Goal: Task Accomplishment & Management: Use online tool/utility

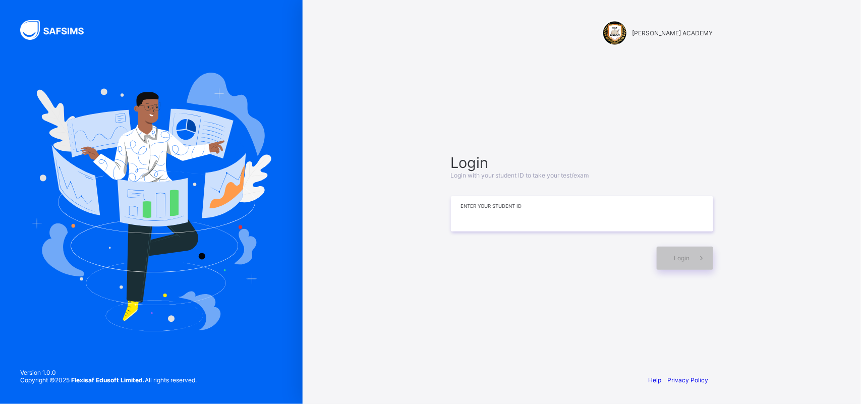
click at [478, 213] on input at bounding box center [582, 213] width 262 height 35
type input "*********"
click at [679, 260] on span "Login" at bounding box center [682, 258] width 16 height 8
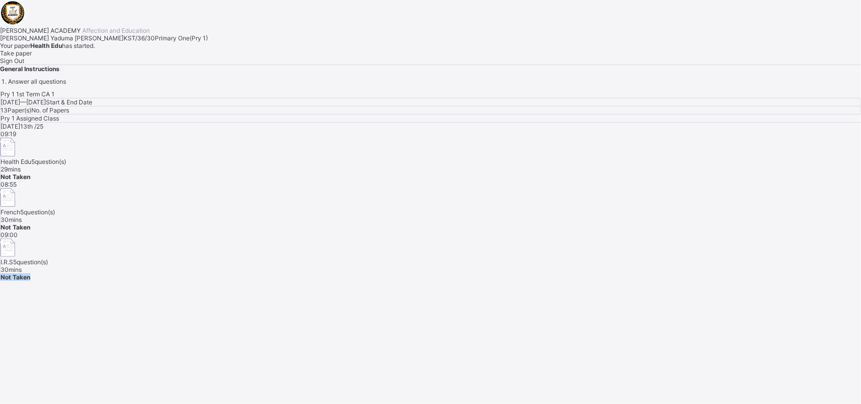
click at [664, 266] on div "Pry 1 1st Term CA 1 [DATE] — [GEOGRAPHIC_DATA][DATE] Start & End Date 13 Paper(…" at bounding box center [430, 185] width 861 height 191
drag, startPoint x: 172, startPoint y: 261, endPoint x: 226, endPoint y: 251, distance: 54.8
click at [24, 65] on span "Sign Out" at bounding box center [12, 61] width 24 height 8
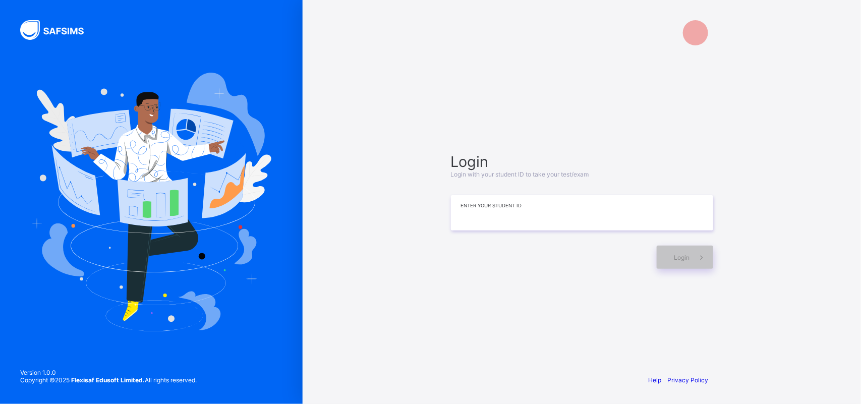
click at [512, 202] on input at bounding box center [582, 212] width 262 height 35
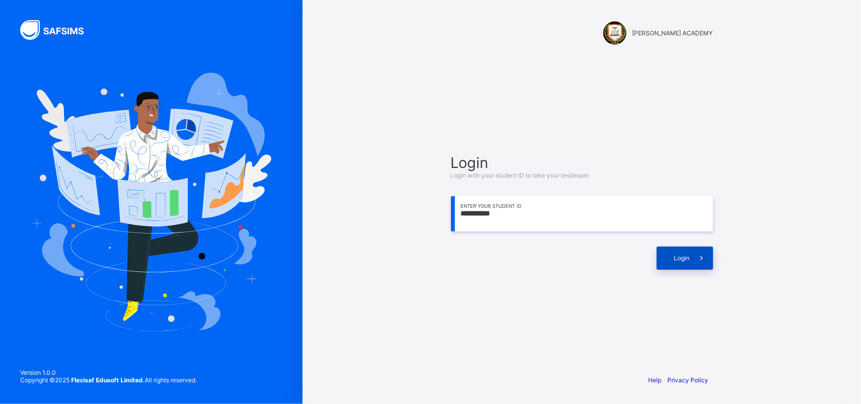
type input "**********"
click at [667, 262] on div "Login" at bounding box center [684, 258] width 56 height 23
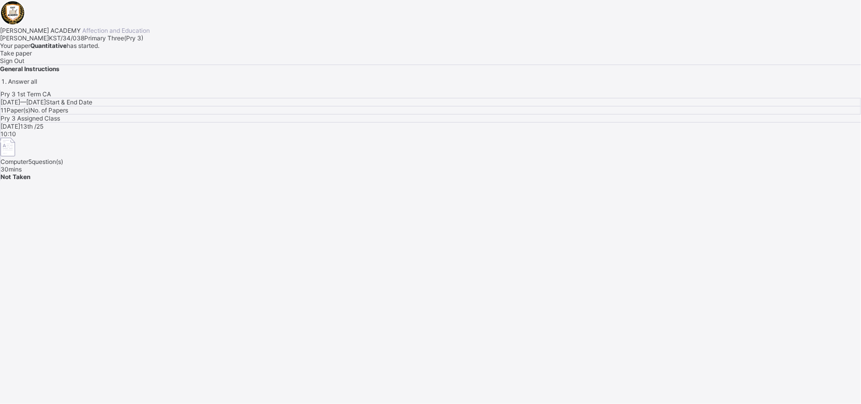
click at [32, 57] on span "Take paper" at bounding box center [16, 53] width 32 height 8
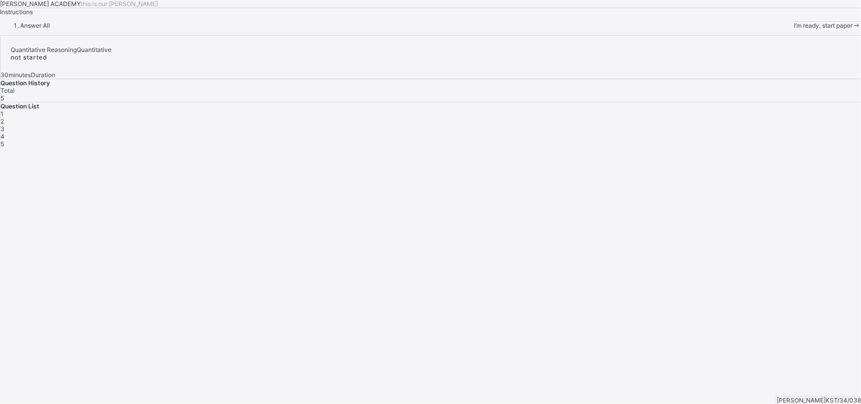
click at [794, 29] on span "I’m ready, start paper" at bounding box center [823, 26] width 58 height 8
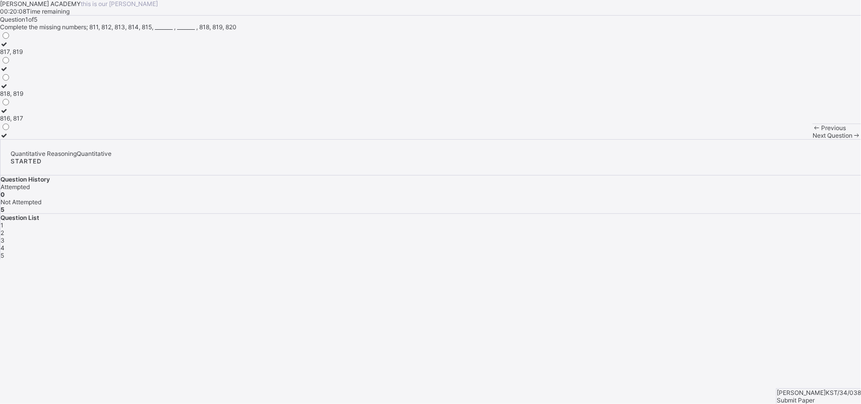
click at [812, 132] on div "Previous" at bounding box center [836, 128] width 48 height 8
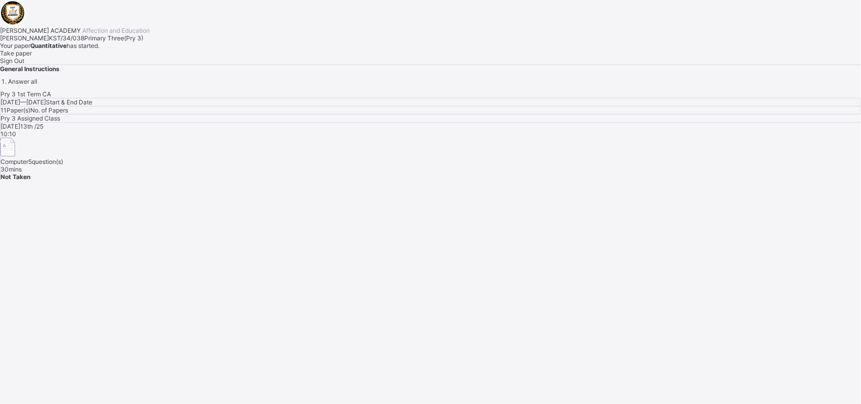
click at [159, 65] on div "Sign Out" at bounding box center [430, 61] width 861 height 8
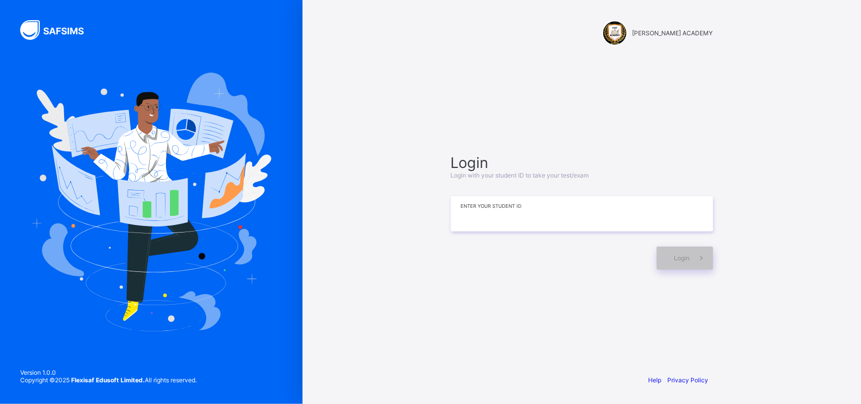
click at [522, 223] on input at bounding box center [582, 213] width 262 height 35
type input "**********"
click at [669, 260] on div "Login" at bounding box center [684, 258] width 56 height 23
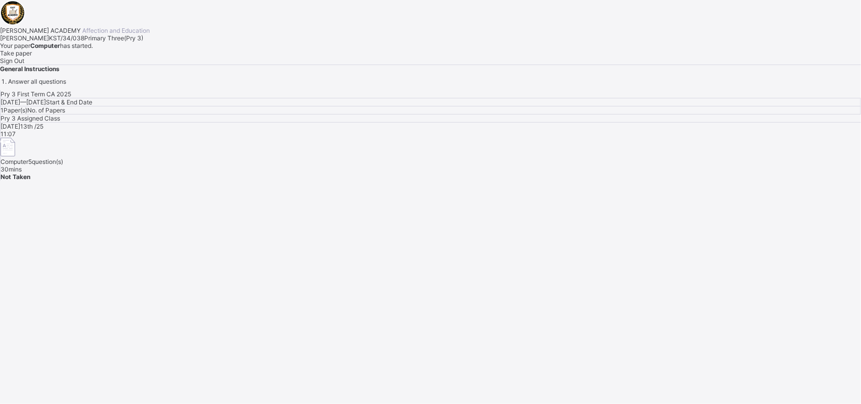
click at [127, 57] on div "Take paper" at bounding box center [430, 53] width 861 height 8
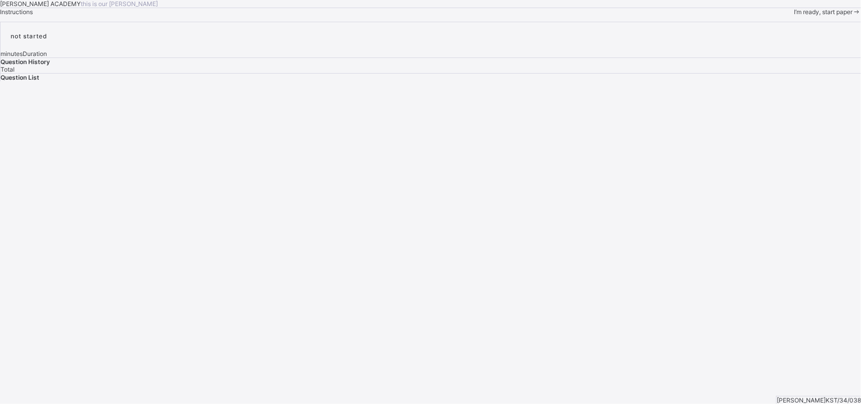
click at [794, 16] on div "I’m ready, start paper" at bounding box center [827, 12] width 67 height 8
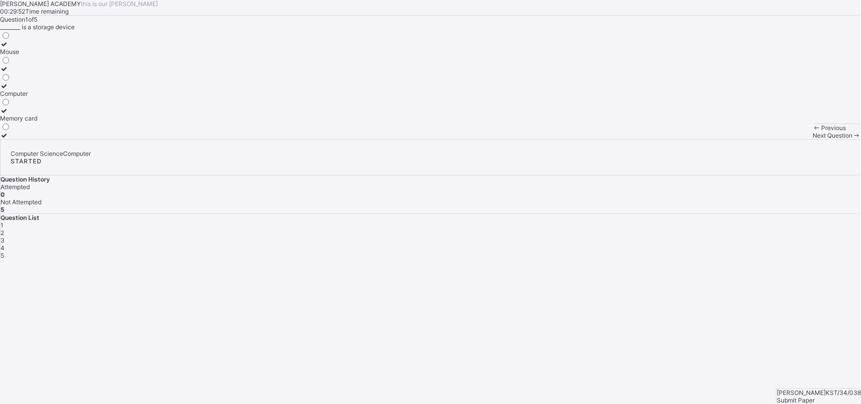
click at [37, 55] on div "Mouse" at bounding box center [18, 52] width 37 height 8
click at [812, 139] on span "Next Question" at bounding box center [832, 136] width 40 height 8
click at [707, 229] on div "2" at bounding box center [431, 233] width 860 height 8
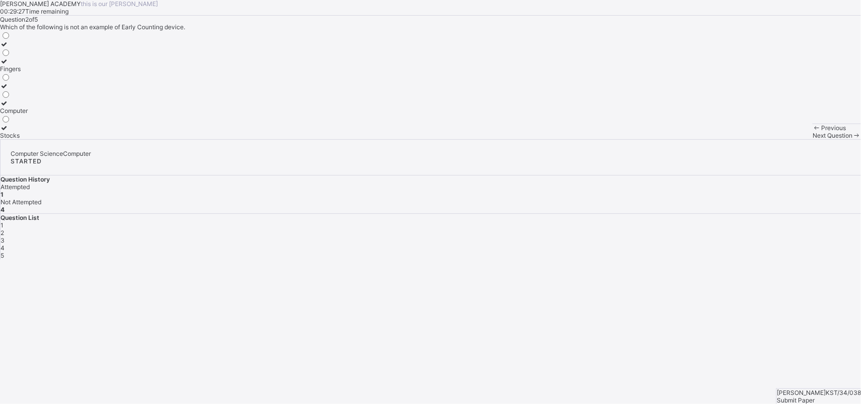
click at [28, 73] on div "Fingers" at bounding box center [14, 69] width 28 height 8
click at [812, 139] on div "Next Question" at bounding box center [836, 136] width 48 height 8
click at [27, 139] on label "Printer" at bounding box center [13, 131] width 27 height 15
click at [812, 139] on div "Next Question" at bounding box center [836, 136] width 48 height 8
click at [43, 55] on div "Computer" at bounding box center [21, 52] width 43 height 8
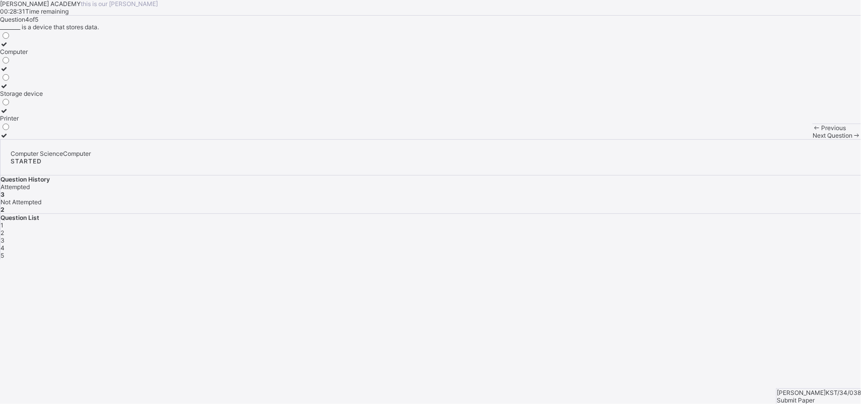
click at [785, 252] on div "5" at bounding box center [431, 256] width 860 height 8
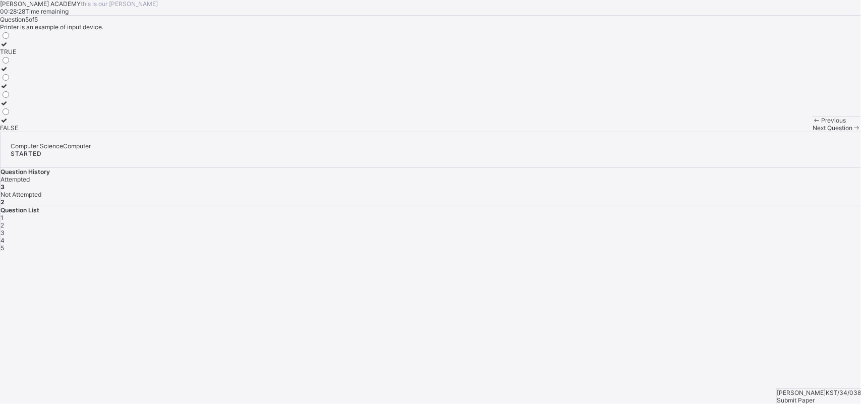
click at [725, 229] on div "3" at bounding box center [431, 233] width 860 height 8
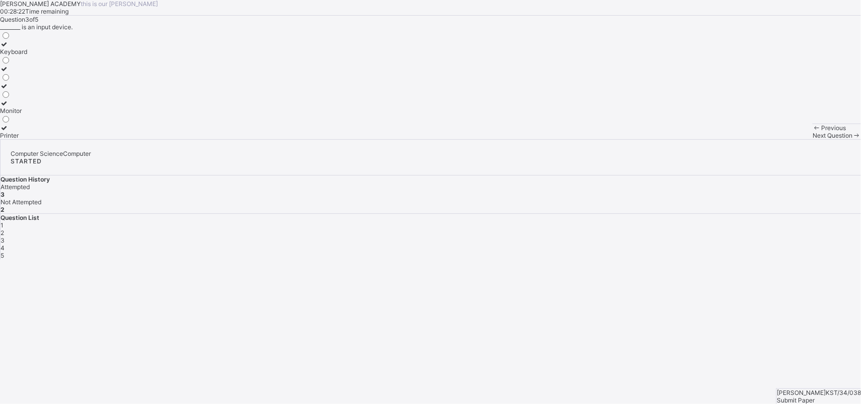
click at [27, 139] on div "Printer" at bounding box center [13, 136] width 27 height 8
click at [27, 55] on label "Keyboard" at bounding box center [13, 47] width 27 height 15
click at [812, 139] on div "Next Question" at bounding box center [836, 136] width 48 height 8
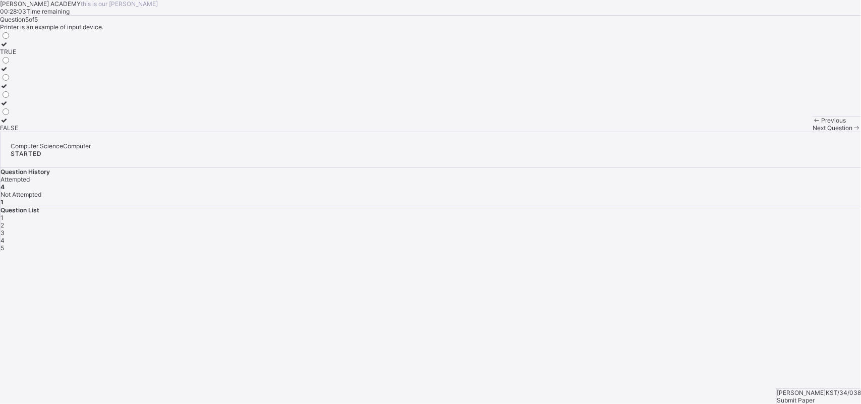
click at [18, 55] on div "TRUE" at bounding box center [9, 52] width 18 height 8
click at [838, 396] on div "Submit Paper" at bounding box center [818, 400] width 84 height 8
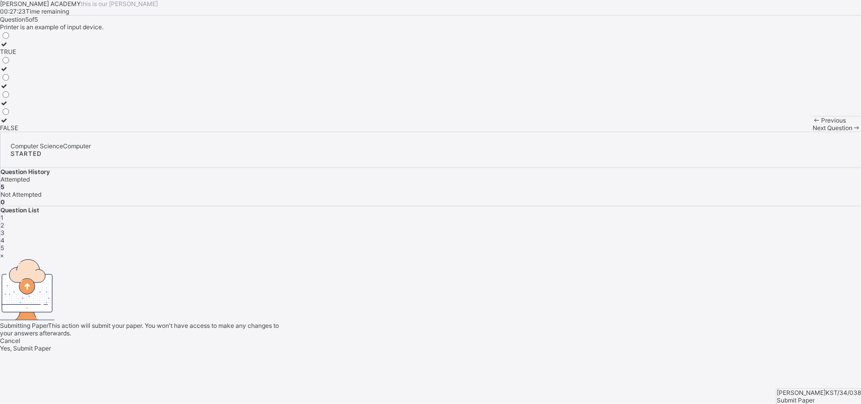
click at [51, 344] on span "Yes, Submit Paper" at bounding box center [25, 348] width 51 height 8
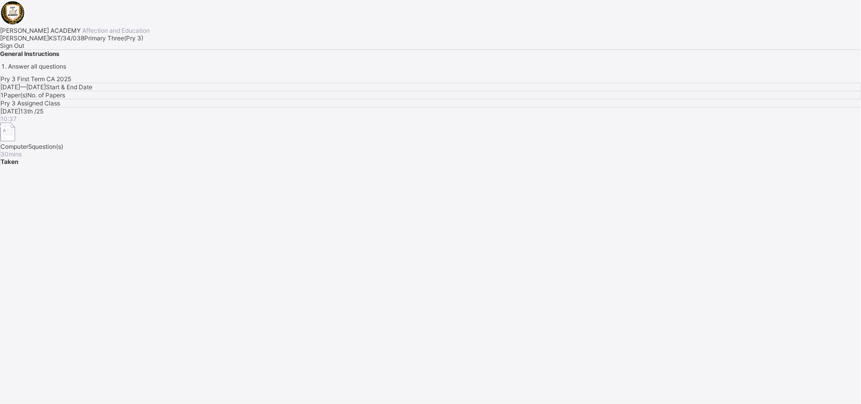
click at [24, 49] on span "Sign Out" at bounding box center [12, 46] width 24 height 8
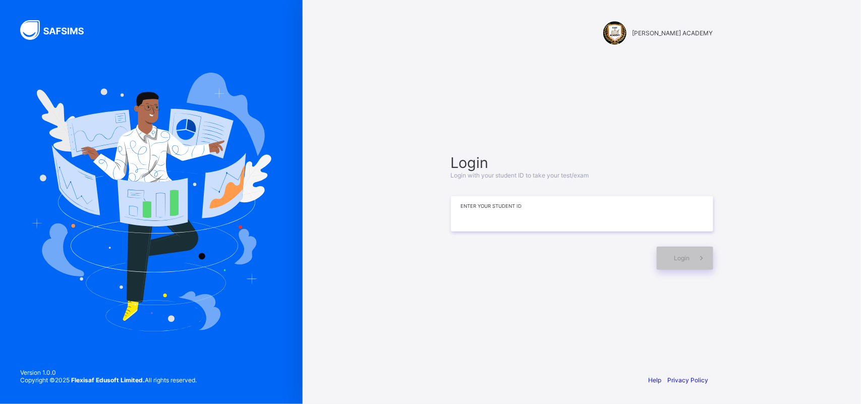
click at [487, 212] on input at bounding box center [582, 213] width 262 height 35
type input "**********"
click at [671, 262] on div "Login" at bounding box center [684, 258] width 56 height 23
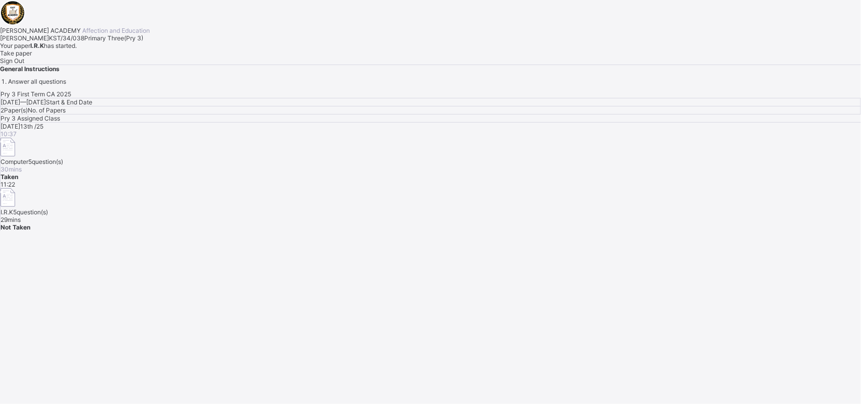
click at [140, 57] on div "Take paper" at bounding box center [430, 53] width 861 height 8
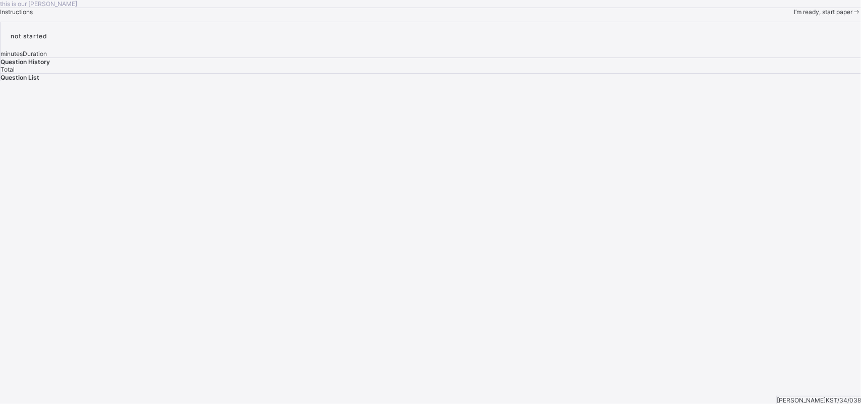
click at [794, 16] on span "I’m ready, start paper" at bounding box center [823, 12] width 58 height 8
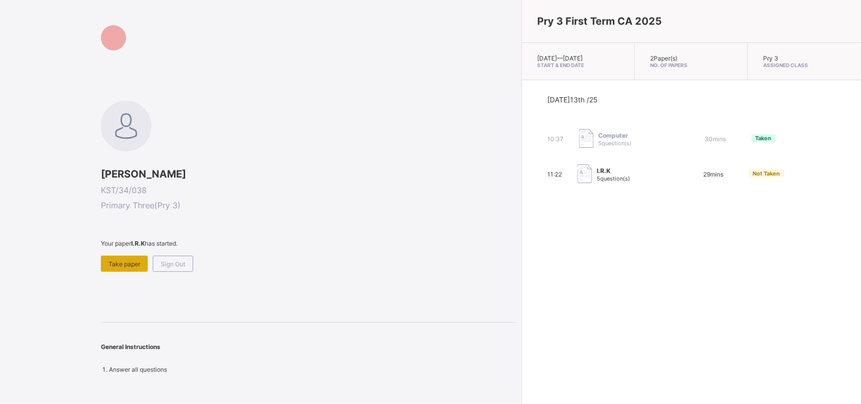
click at [124, 266] on div "Take paper" at bounding box center [124, 264] width 47 height 16
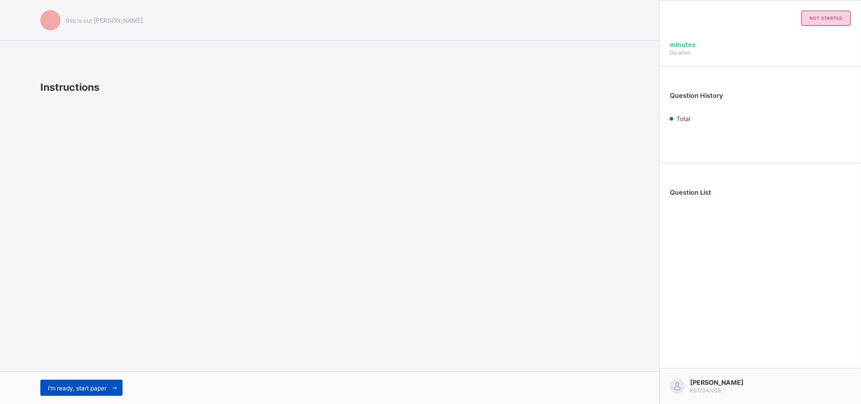
click at [98, 380] on div "I’m ready, start paper" at bounding box center [81, 388] width 82 height 16
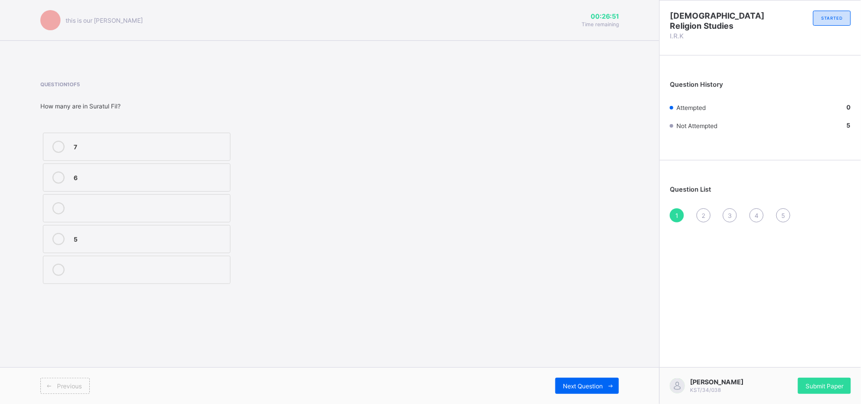
click at [89, 174] on div "6" at bounding box center [149, 176] width 151 height 10
click at [339, 259] on div "7 6 5" at bounding box center [200, 208] width 321 height 156
click at [573, 378] on div "Next Question" at bounding box center [587, 386] width 64 height 16
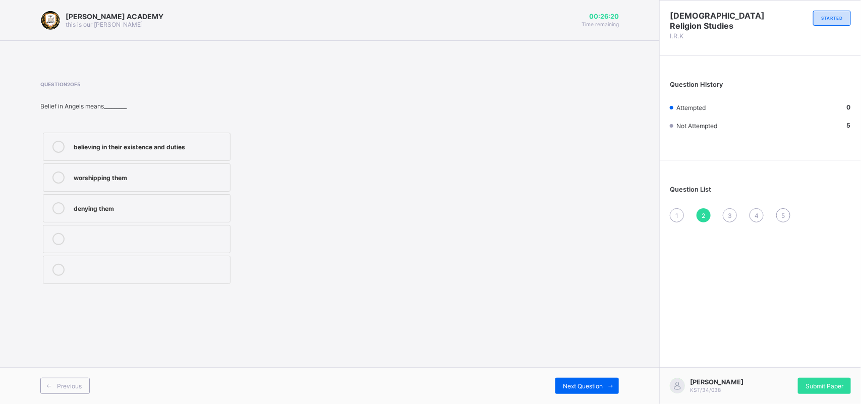
click at [146, 147] on div "believing in their existence and duties" at bounding box center [149, 146] width 151 height 10
click at [724, 214] on div "3" at bounding box center [729, 215] width 14 height 14
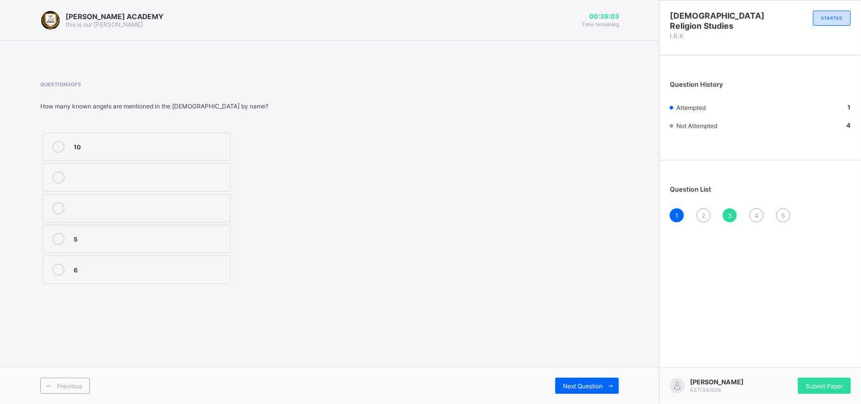
click at [701, 215] on div "2" at bounding box center [703, 215] width 14 height 14
click at [97, 148] on div "Israfil" at bounding box center [149, 146] width 151 height 10
click at [727, 210] on div "3" at bounding box center [729, 215] width 14 height 14
click at [701, 212] on span "2" at bounding box center [703, 216] width 4 height 8
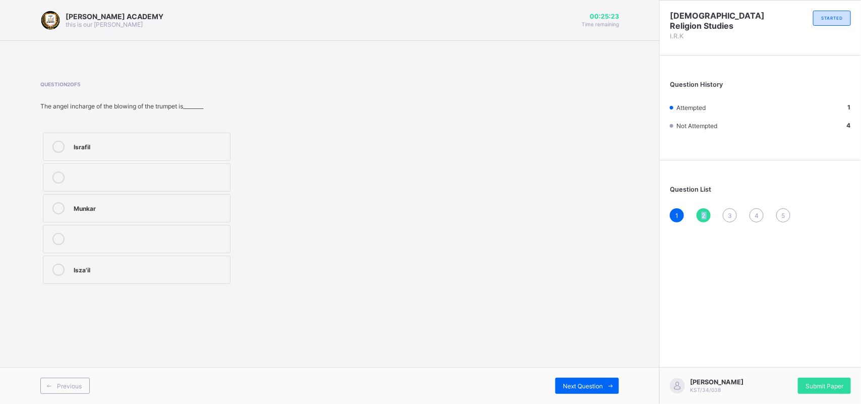
click at [701, 212] on span "2" at bounding box center [703, 216] width 4 height 8
click at [217, 152] on div "Israfil" at bounding box center [149, 147] width 151 height 12
click at [581, 386] on span "Next Question" at bounding box center [583, 386] width 40 height 8
click at [183, 272] on div "6" at bounding box center [149, 269] width 151 height 10
click at [580, 384] on span "Next Question" at bounding box center [583, 386] width 40 height 8
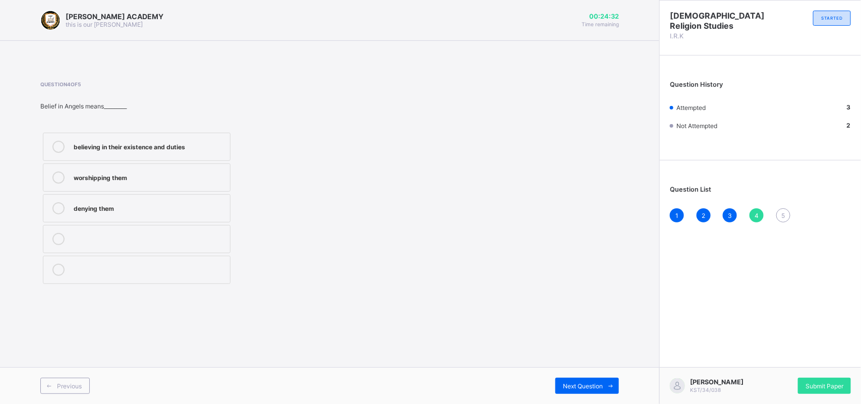
click at [182, 156] on label "believing in their existence and duties" at bounding box center [137, 147] width 188 height 28
click at [597, 381] on div "Next Question" at bounding box center [587, 386] width 64 height 16
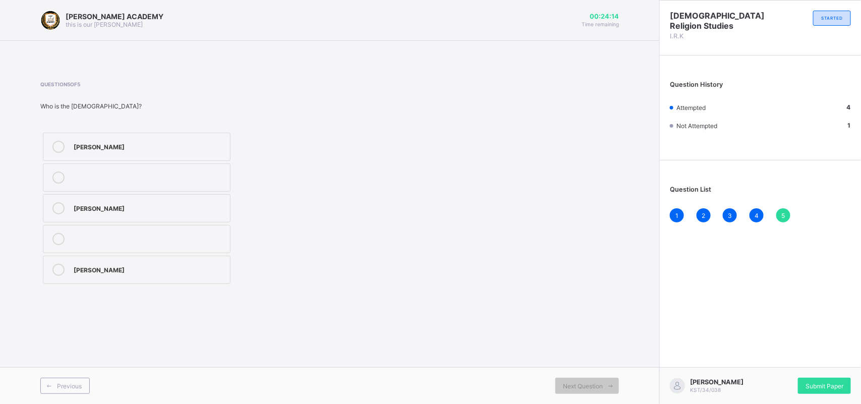
click at [702, 212] on span "2" at bounding box center [703, 216] width 4 height 8
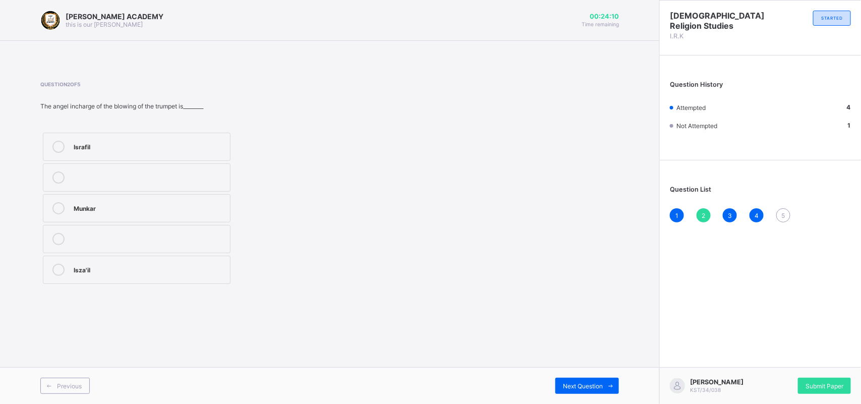
click at [782, 208] on div "5" at bounding box center [783, 215] width 14 height 14
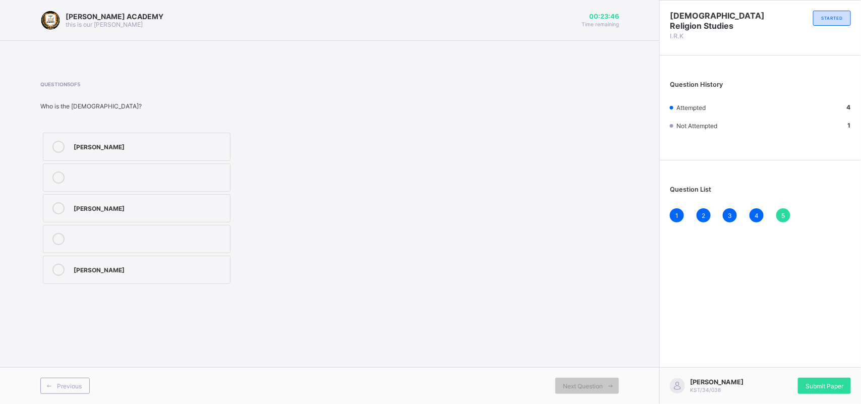
click at [114, 147] on div "Angel Jibril" at bounding box center [149, 146] width 151 height 10
click at [839, 378] on div "Submit Paper" at bounding box center [824, 386] width 53 height 16
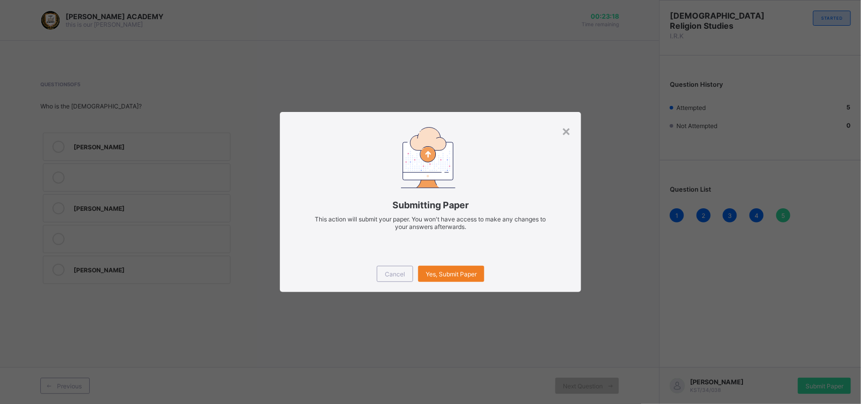
click at [470, 261] on div "Cancel Yes, Submit Paper" at bounding box center [430, 274] width 301 height 36
click at [473, 273] on span "Yes, Submit Paper" at bounding box center [451, 274] width 51 height 8
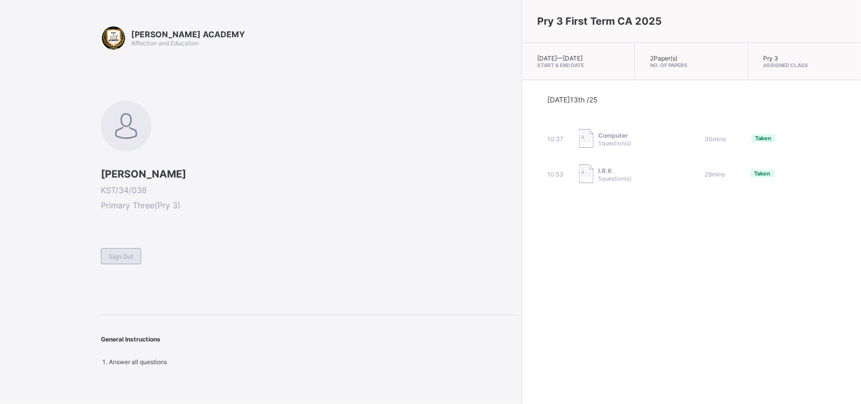
click at [127, 248] on div "Sign Out" at bounding box center [121, 256] width 40 height 16
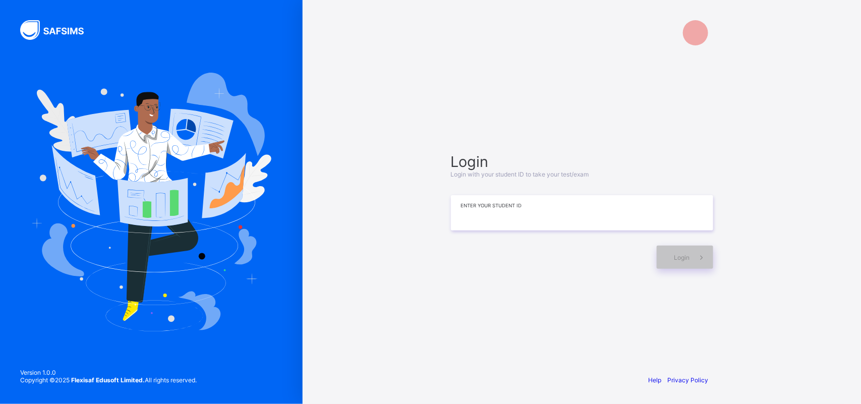
click at [481, 218] on input at bounding box center [582, 212] width 262 height 35
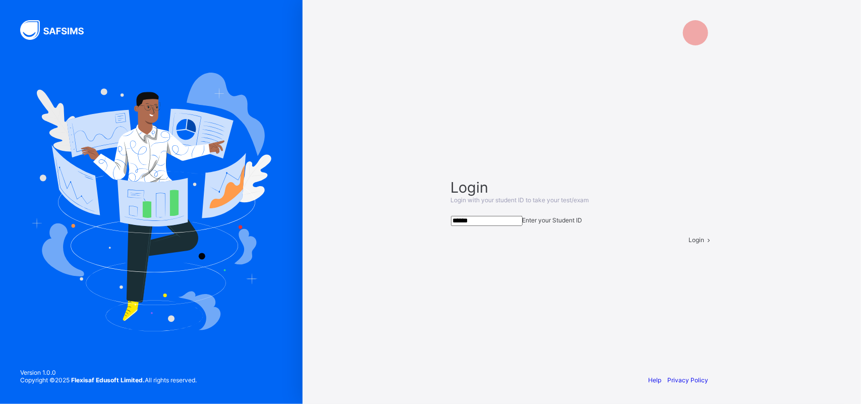
type input "*******"
click at [481, 218] on input "*******" at bounding box center [487, 221] width 72 height 10
